Goal: Task Accomplishment & Management: Complete application form

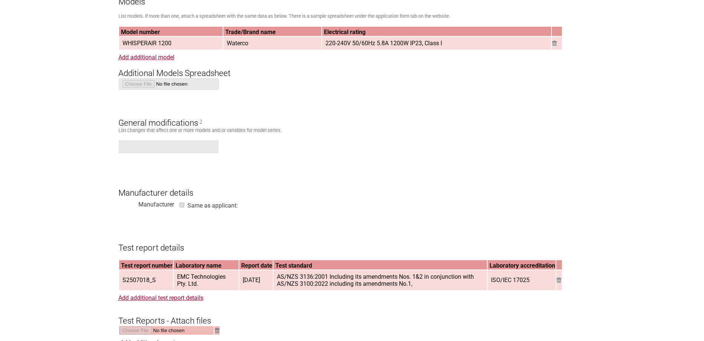
scroll to position [705, 0]
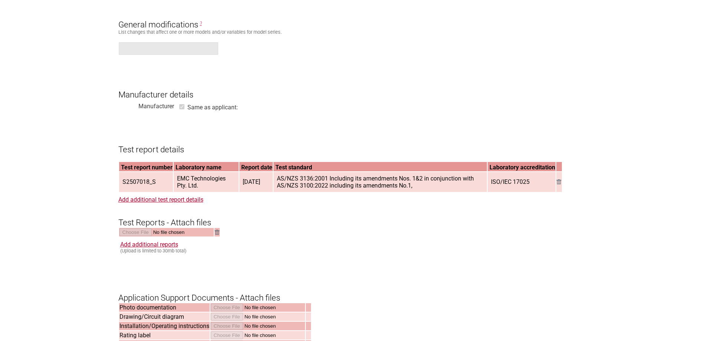
click at [373, 112] on form "Resume key: jt6AXW38 Please record this key, it will enable you to resume your …" at bounding box center [352, 100] width 468 height 1304
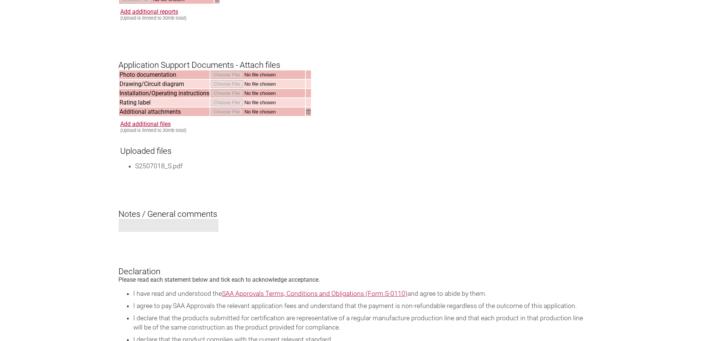
scroll to position [720, 0]
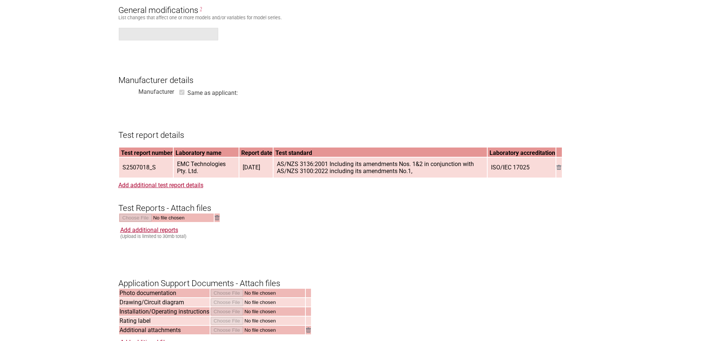
click at [231, 56] on form "Resume key: jt6AXW38 Please record this key, it will enable you to resume your …" at bounding box center [352, 86] width 468 height 1304
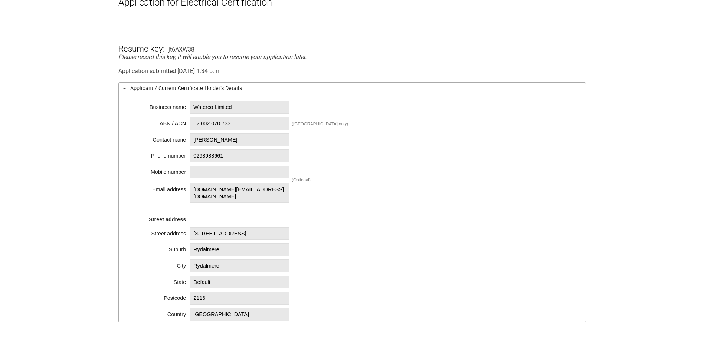
scroll to position [125, 0]
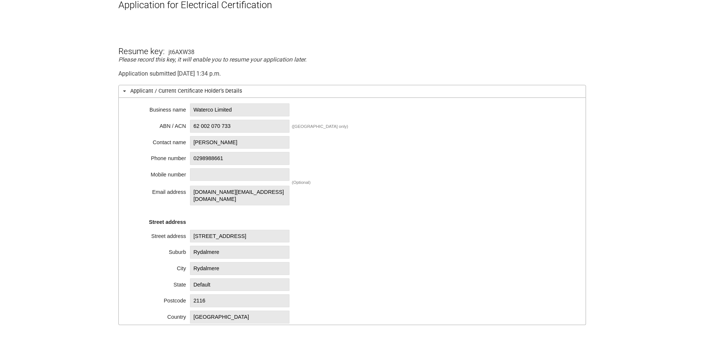
click at [440, 133] on div "Business name Waterco Limited ABN / ACN 62 002 070 733 ([GEOGRAPHIC_DATA] only)…" at bounding box center [352, 211] width 468 height 227
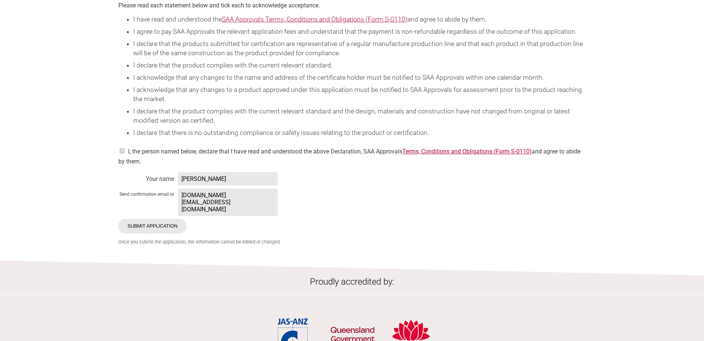
scroll to position [1223, 0]
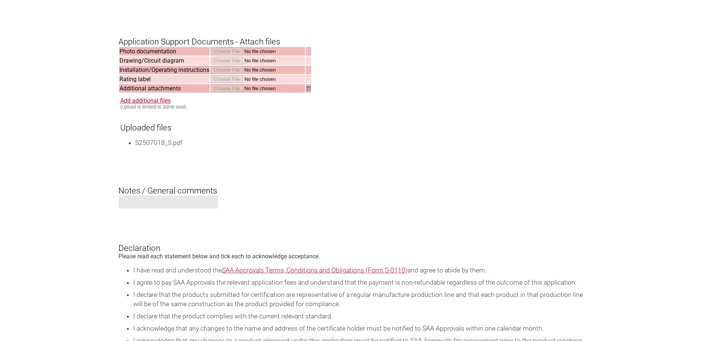
drag, startPoint x: 450, startPoint y: 109, endPoint x: 454, endPoint y: 112, distance: 5.2
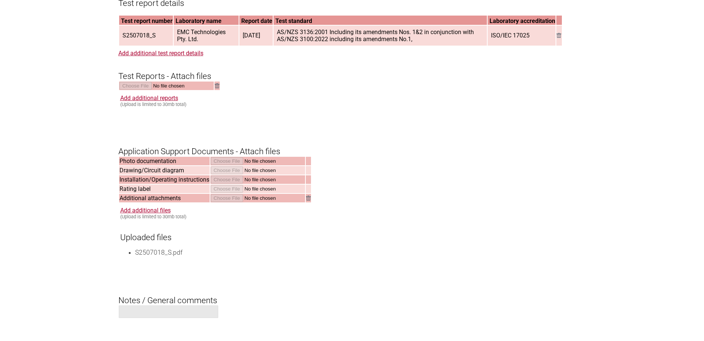
drag, startPoint x: 454, startPoint y: 112, endPoint x: 393, endPoint y: 88, distance: 65.5
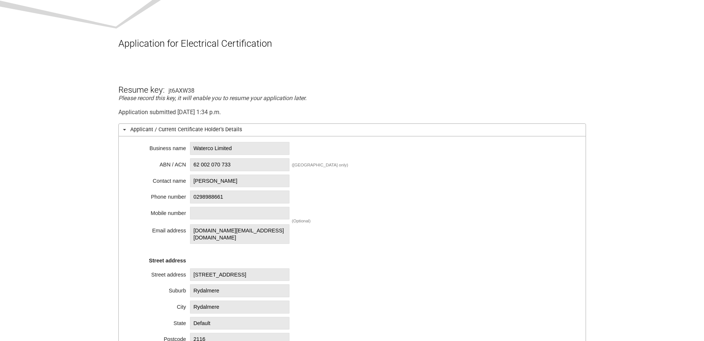
scroll to position [0, 0]
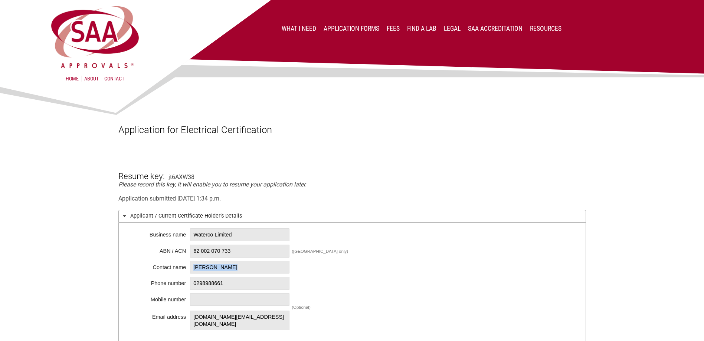
drag, startPoint x: 197, startPoint y: 267, endPoint x: 239, endPoint y: 268, distance: 42.0
click at [239, 268] on span "[PERSON_NAME]" at bounding box center [239, 267] width 99 height 13
copy span "[PERSON_NAME]"
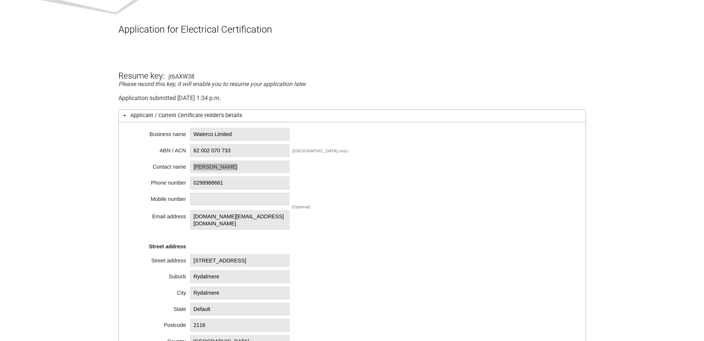
scroll to position [111, 0]
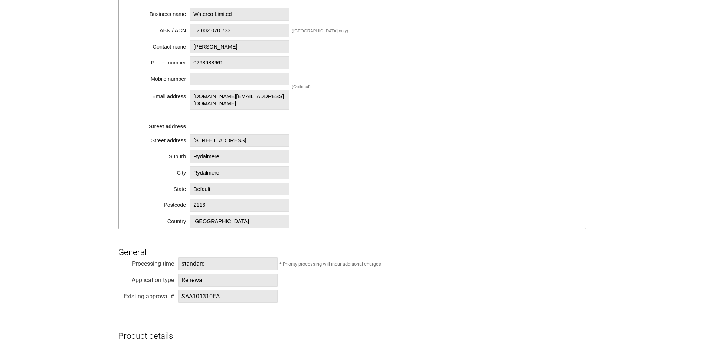
scroll to position [408, 0]
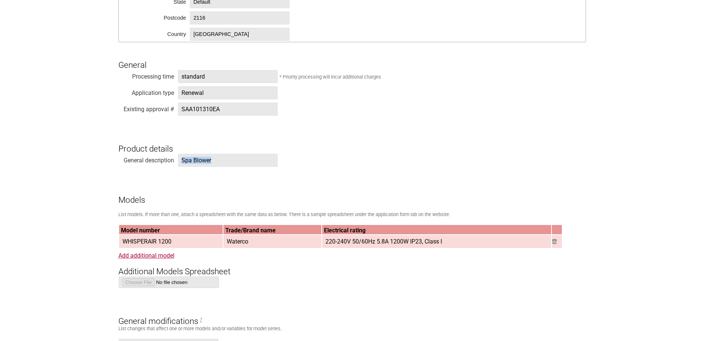
drag, startPoint x: 180, startPoint y: 161, endPoint x: 219, endPoint y: 162, distance: 39.7
click at [219, 162] on span "Spa Blower" at bounding box center [227, 160] width 99 height 13
copy span "Spa Blower"
